Goal: Information Seeking & Learning: Learn about a topic

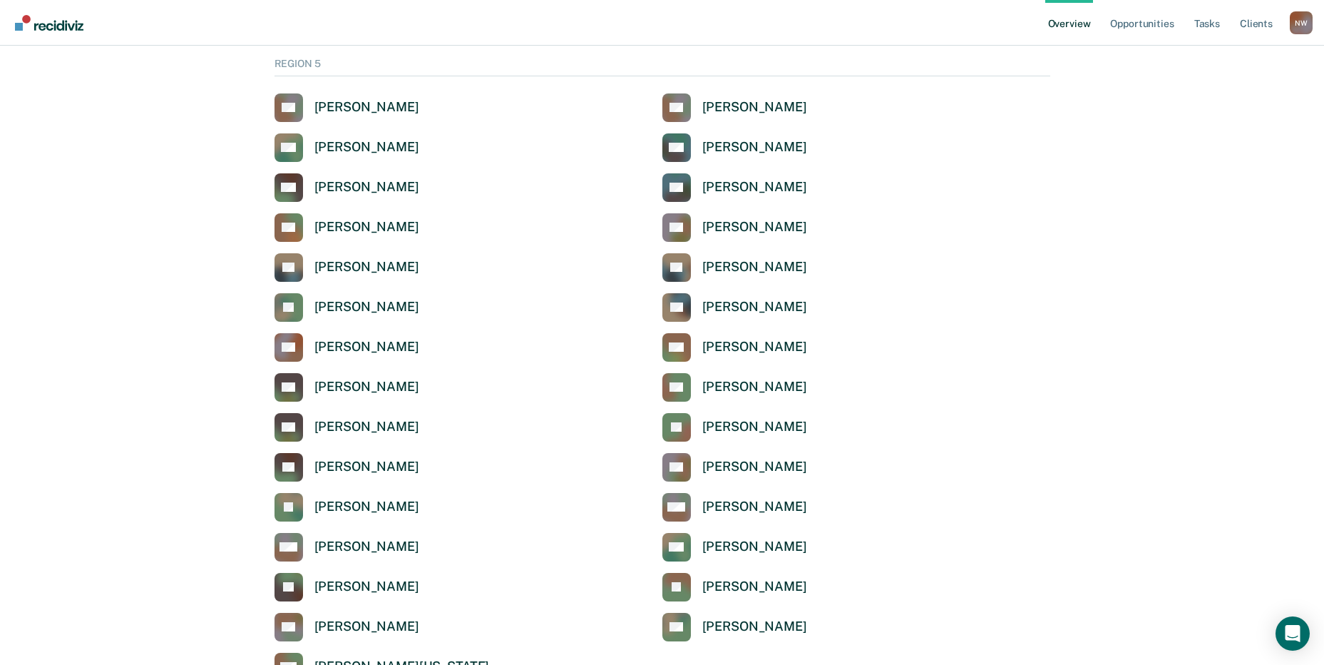
scroll to position [4633, 0]
